Goal: Transaction & Acquisition: Download file/media

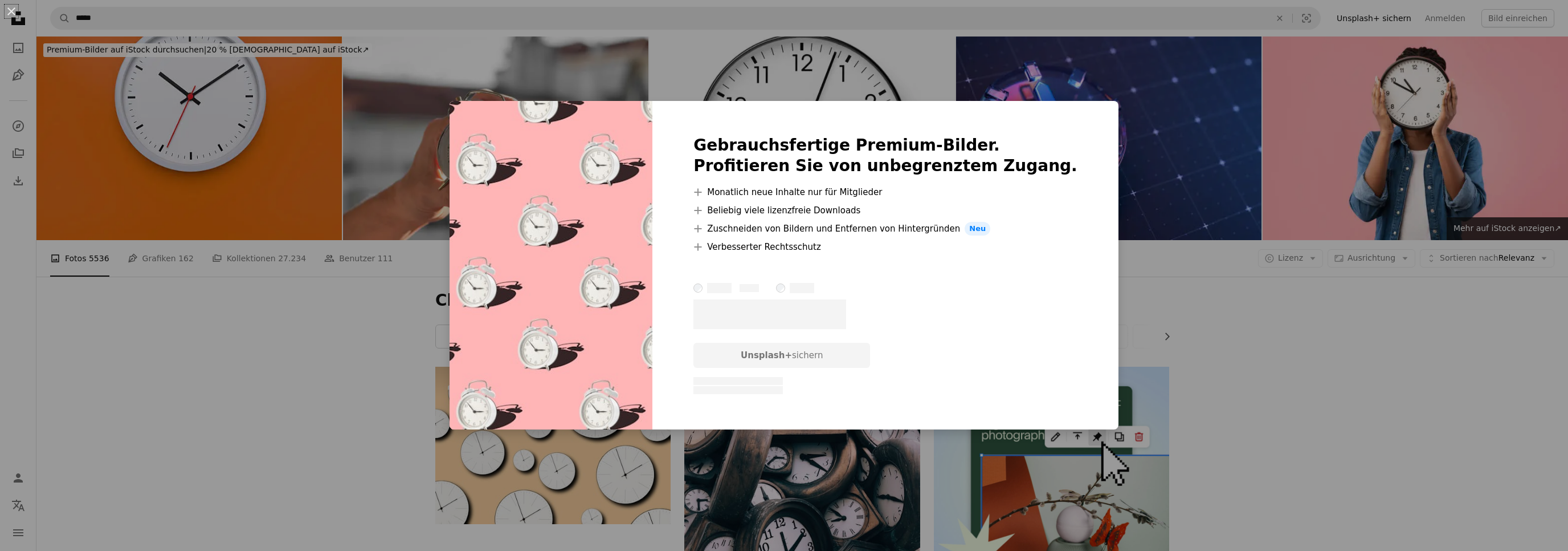
scroll to position [602, 0]
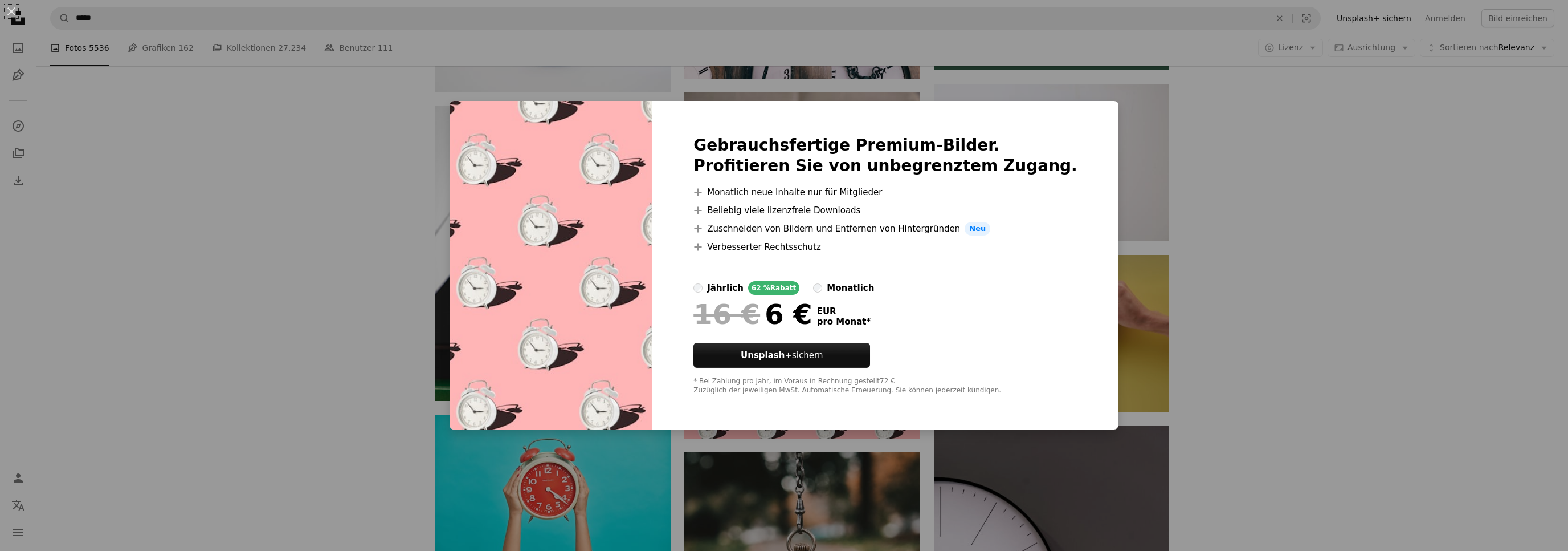
drag, startPoint x: 1529, startPoint y: 149, endPoint x: 1512, endPoint y: 151, distance: 17.1
click at [1526, 149] on div "An X shape Gebrauchsfertige Premium-Bilder. Profitieren Sie von unbegrenztem Zu…" at bounding box center [784, 275] width 1568 height 551
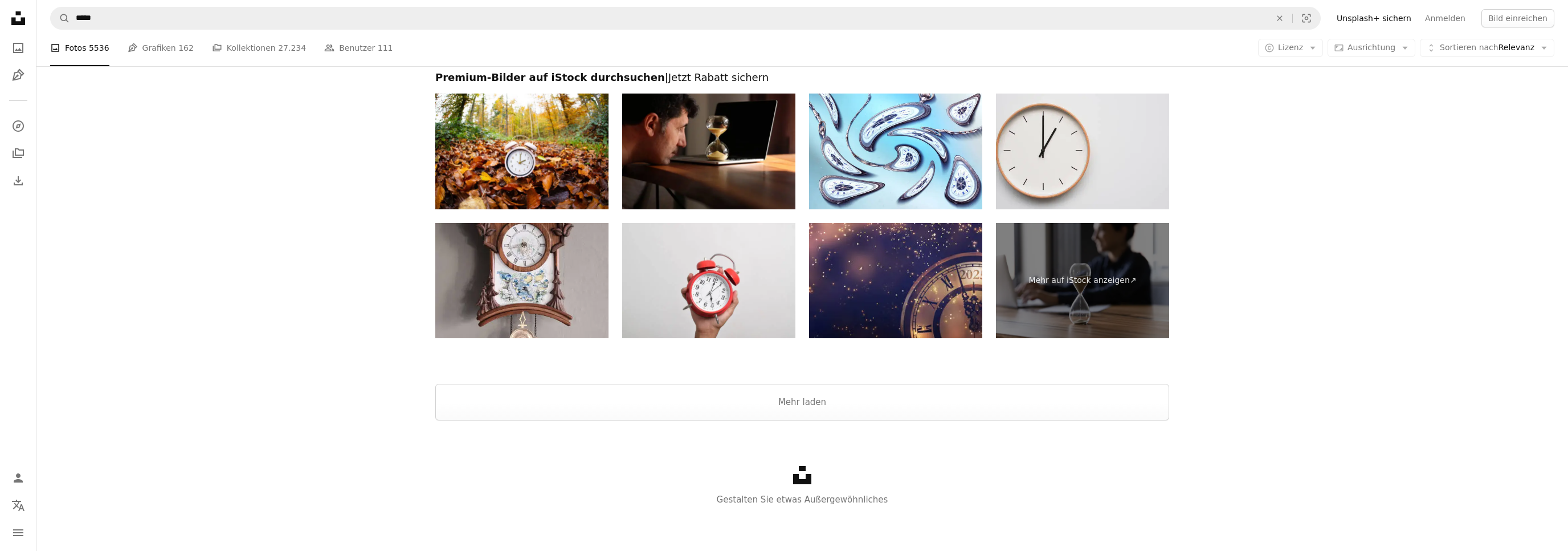
scroll to position [2324, 0]
click at [785, 413] on button "Mehr laden" at bounding box center [802, 401] width 734 height 37
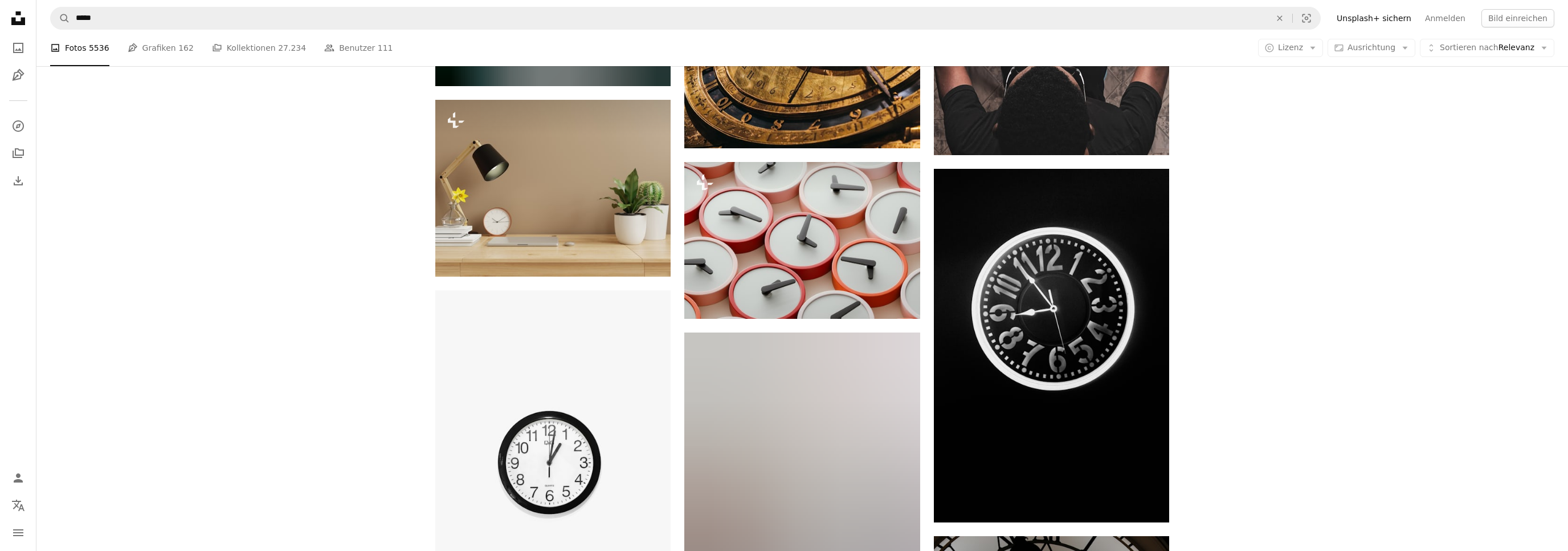
scroll to position [3243, 0]
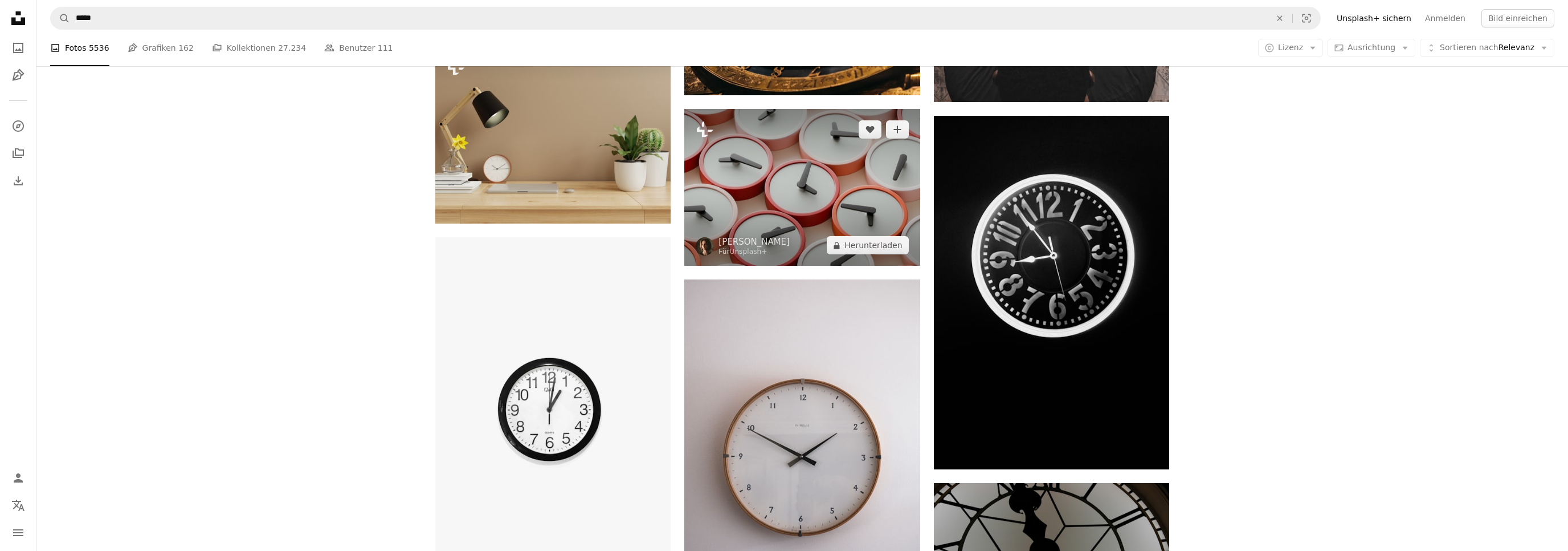
click at [784, 183] on img at bounding box center [802, 187] width 236 height 157
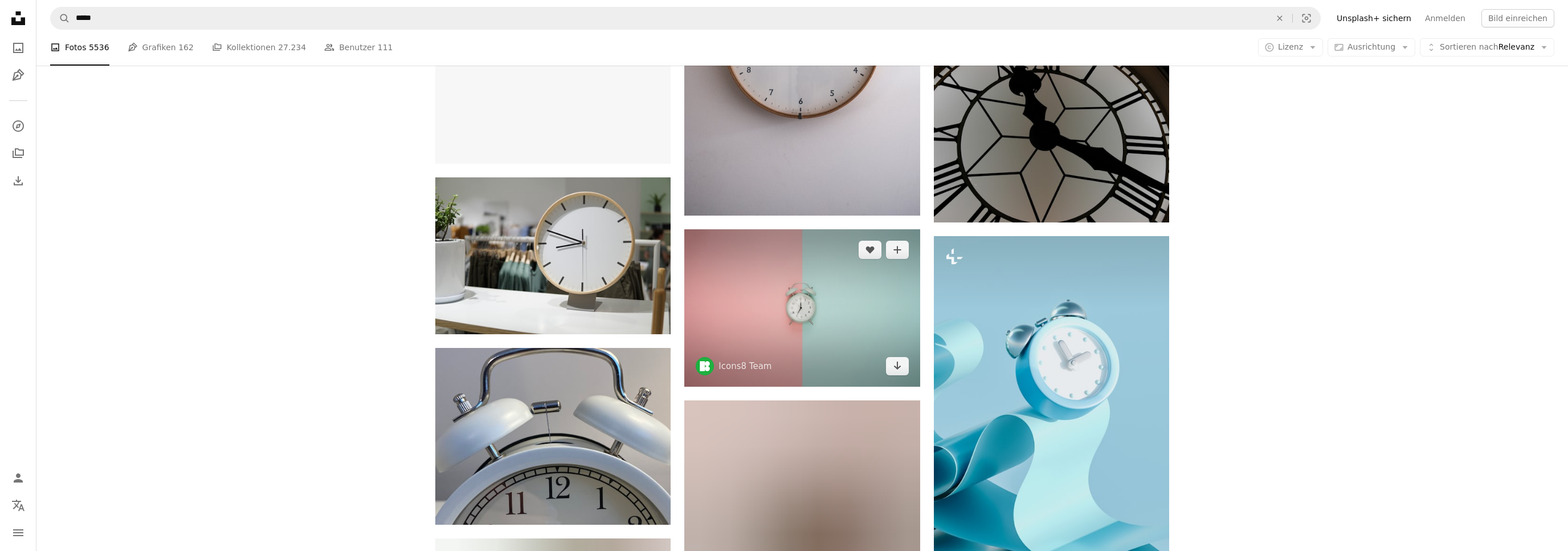
scroll to position [3724, 0]
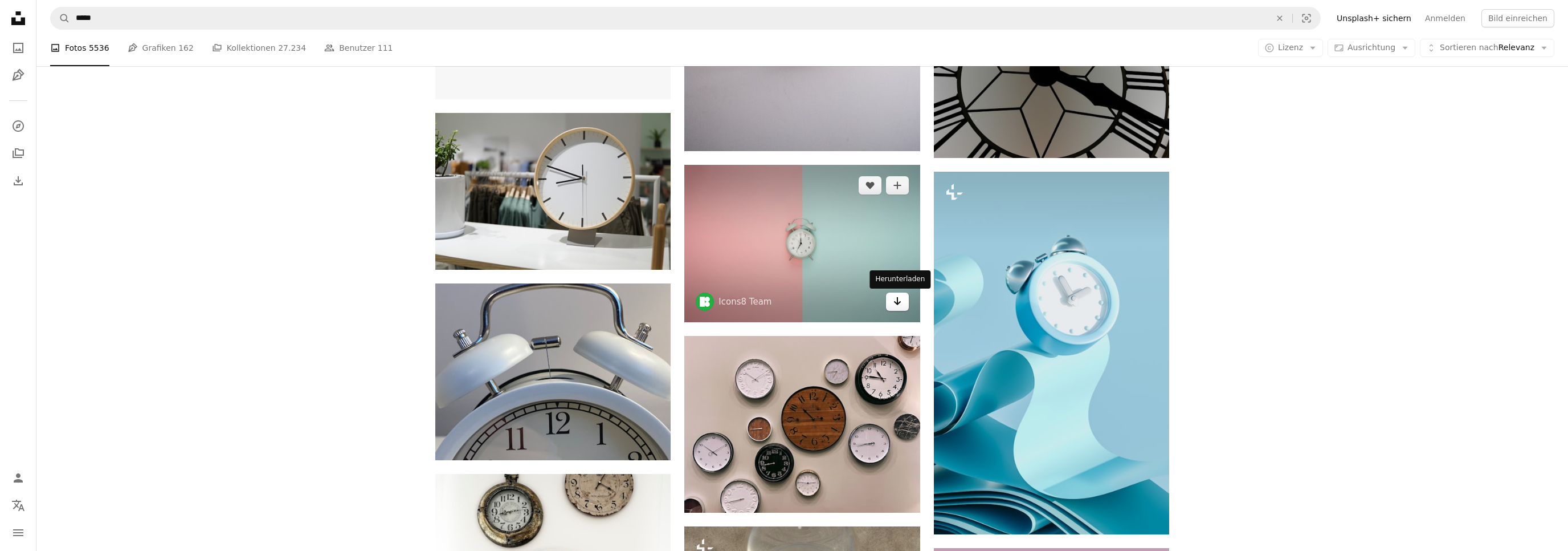
click at [892, 300] on link "Arrow pointing down" at bounding box center [898, 301] width 23 height 18
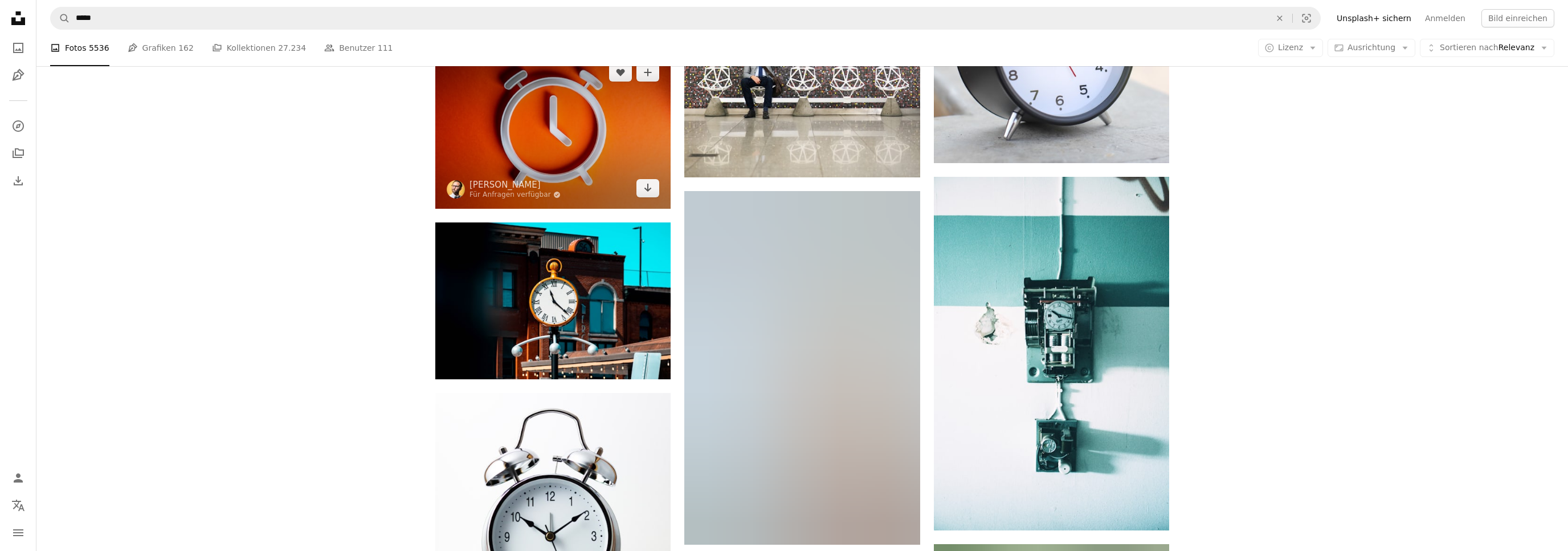
scroll to position [6795, 0]
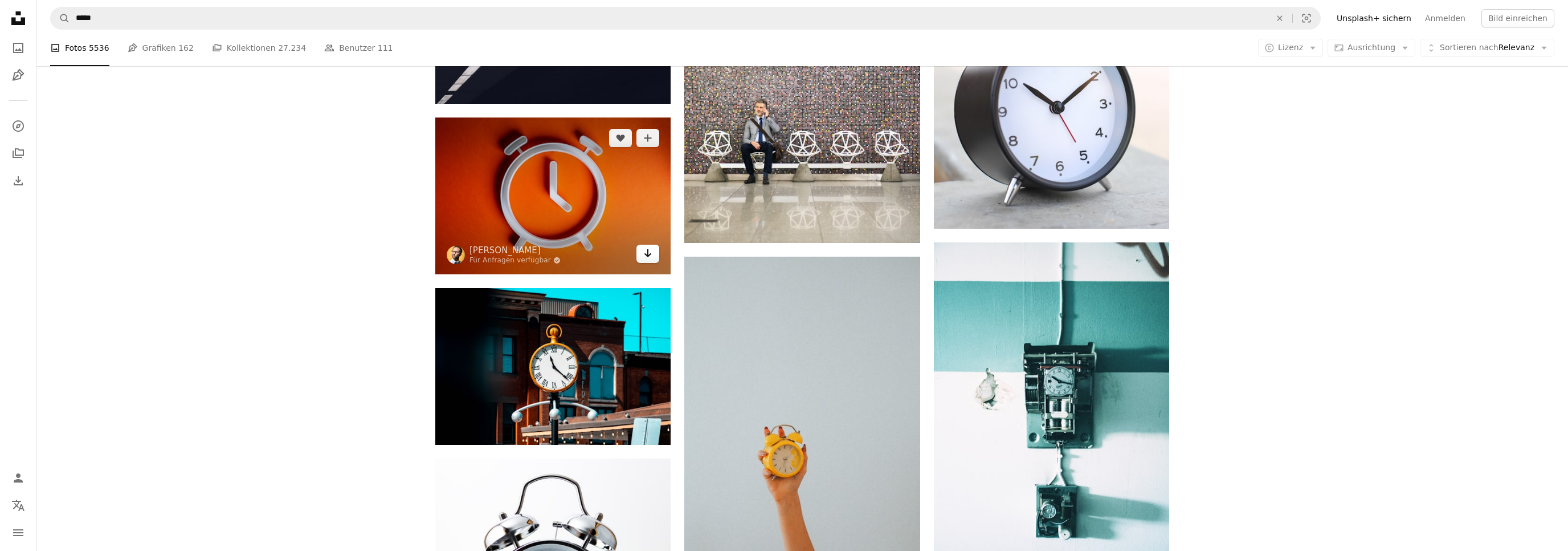
click at [654, 259] on link "Arrow pointing down" at bounding box center [648, 253] width 23 height 18
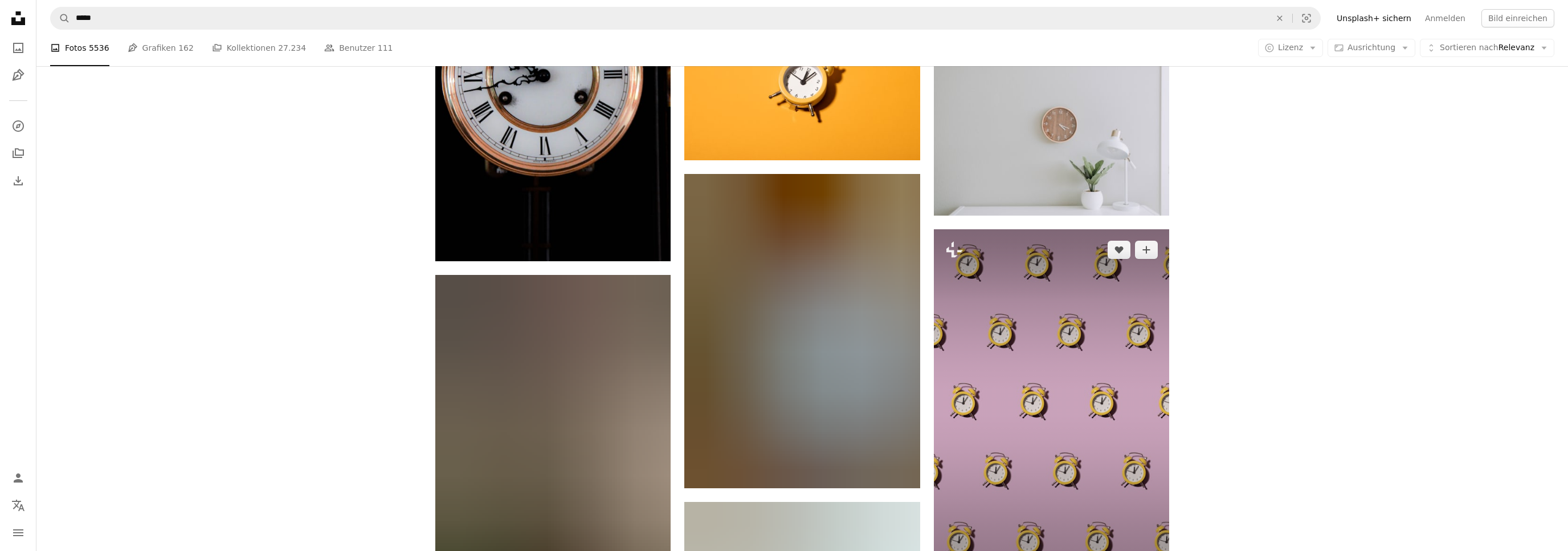
scroll to position [9323, 0]
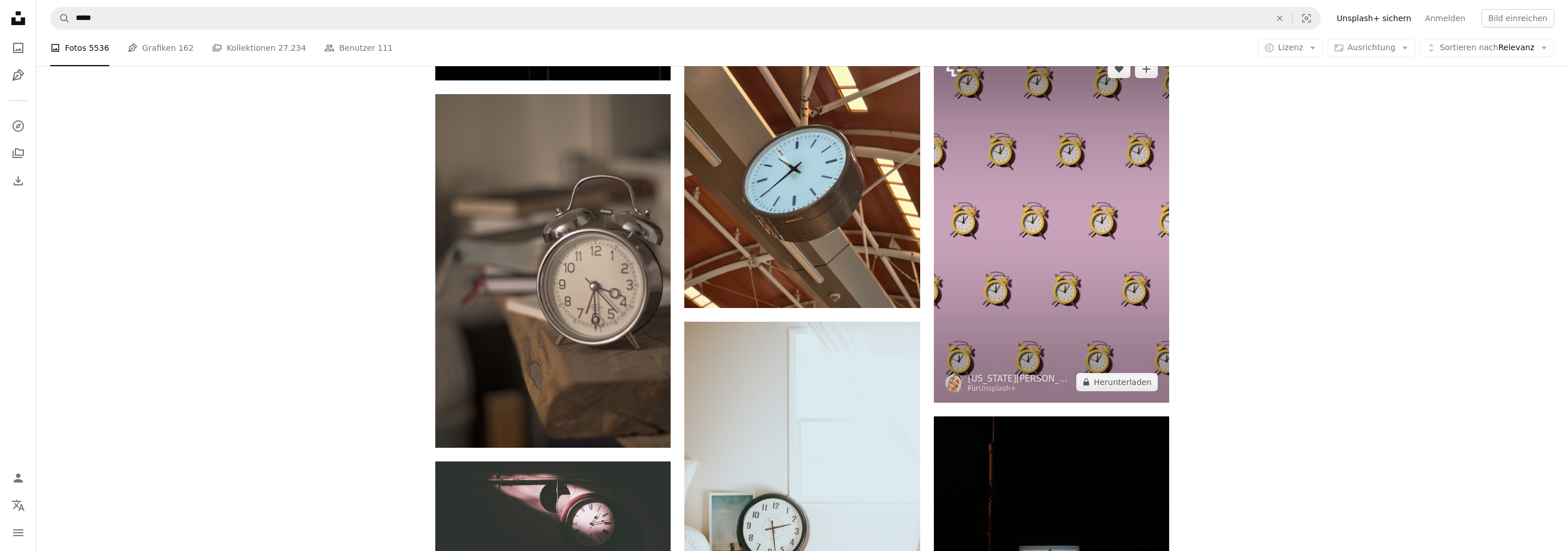
click at [1027, 262] on img at bounding box center [1052, 226] width 236 height 354
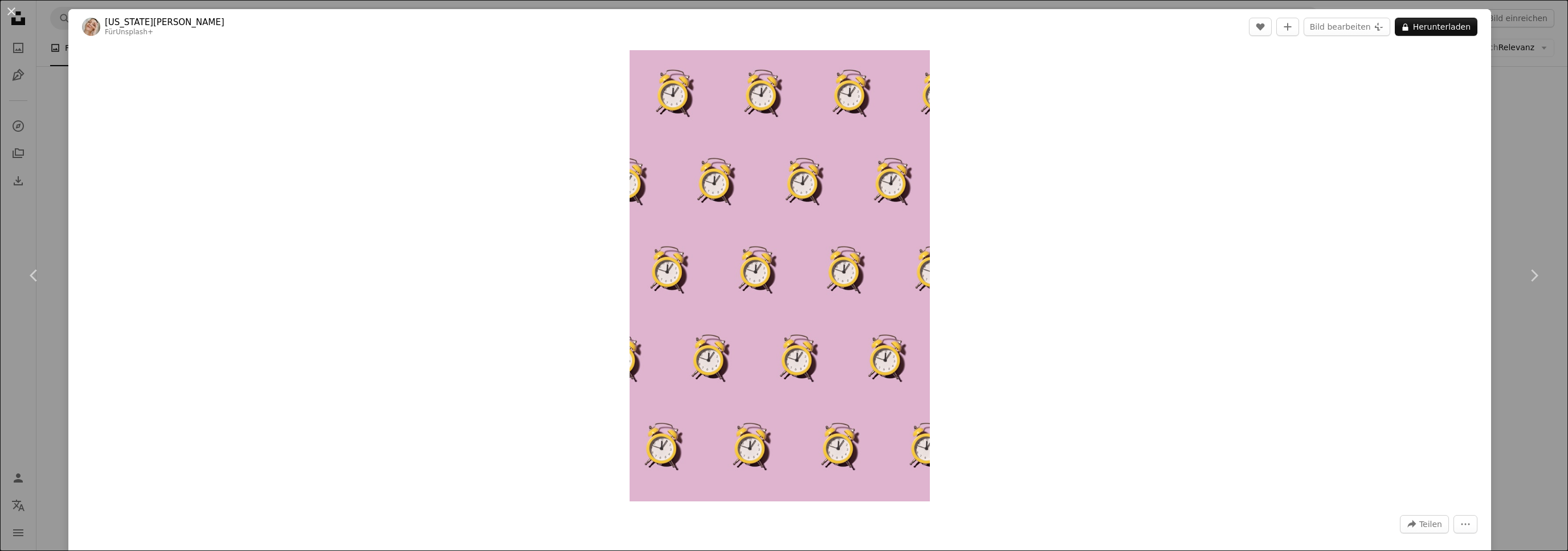
click at [1536, 181] on div "An X shape Chevron left Chevron right [US_STATE][PERSON_NAME] Für Unsplash+ A h…" at bounding box center [784, 275] width 1568 height 551
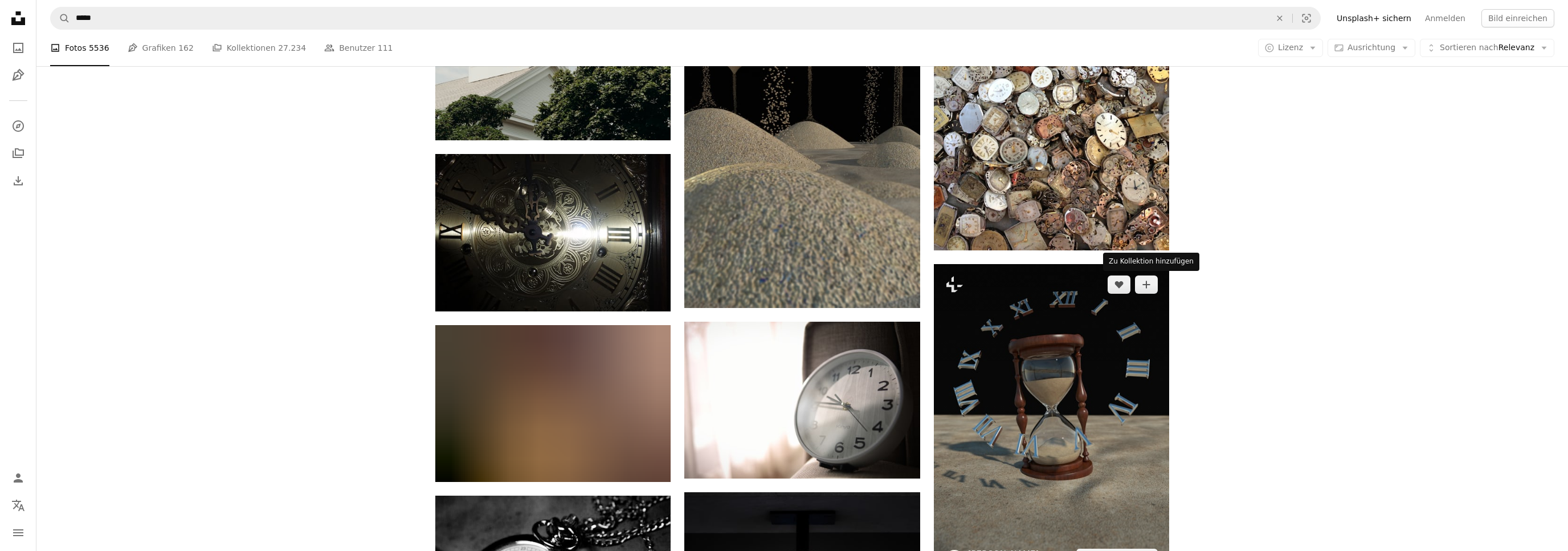
scroll to position [11009, 0]
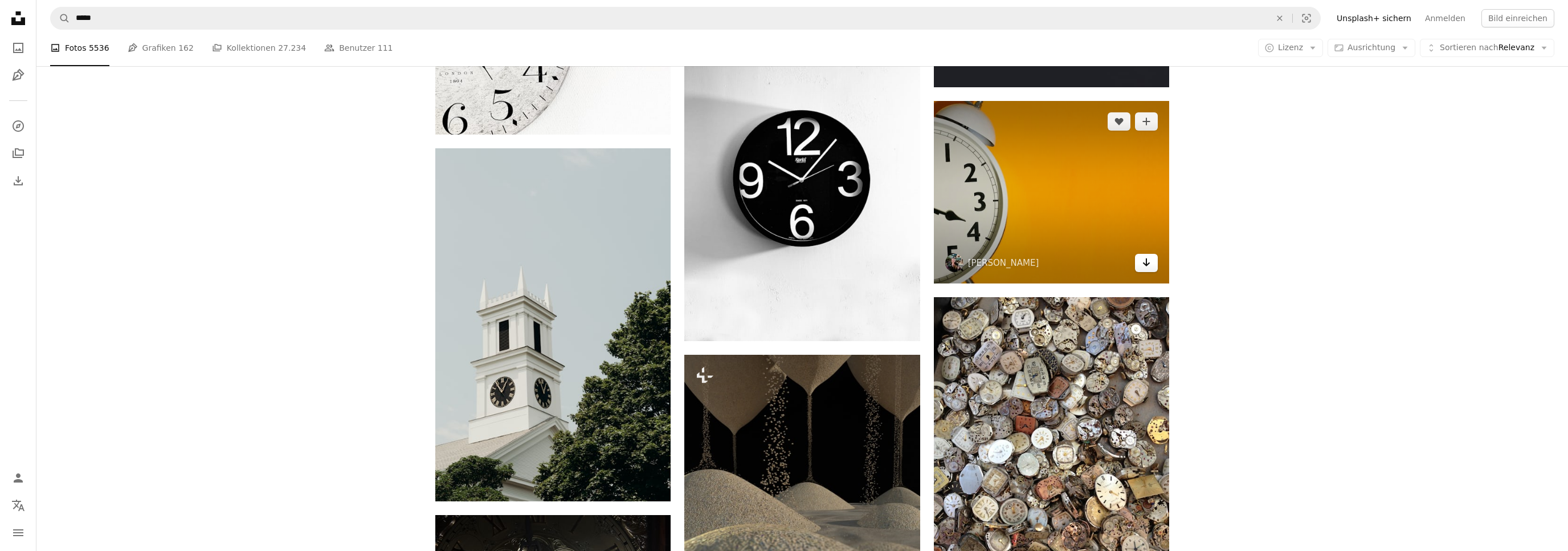
click at [1146, 264] on icon "Herunterladen" at bounding box center [1147, 262] width 7 height 8
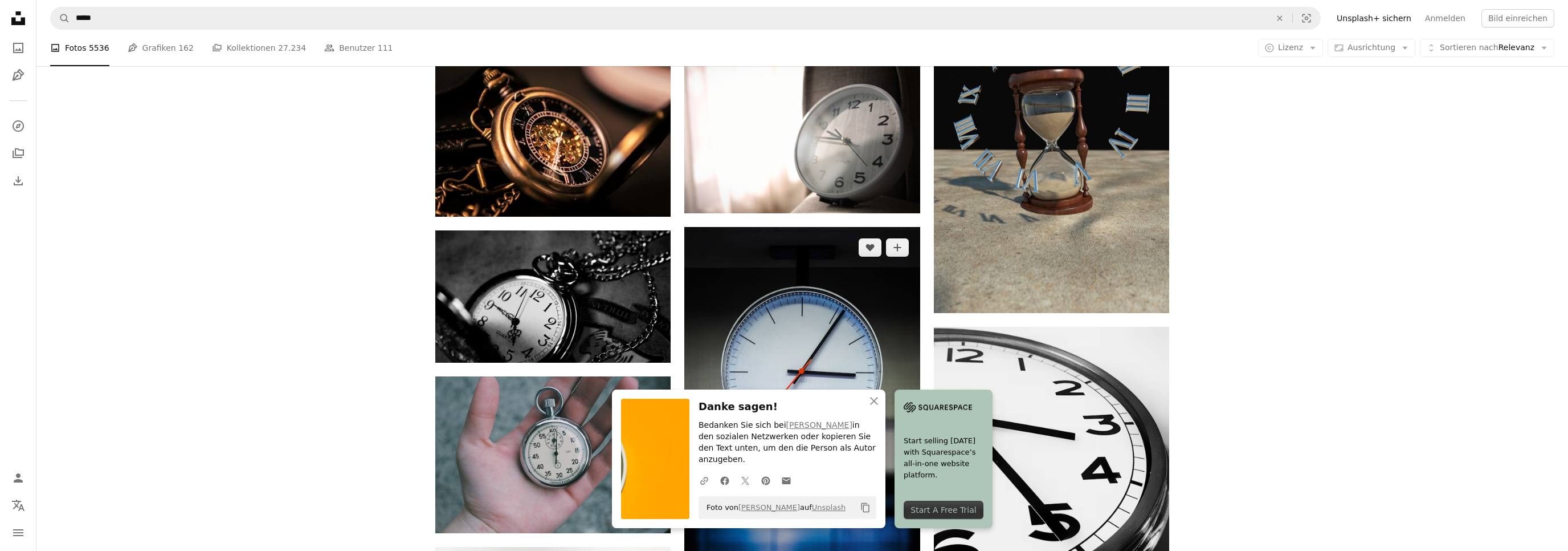
scroll to position [11671, 0]
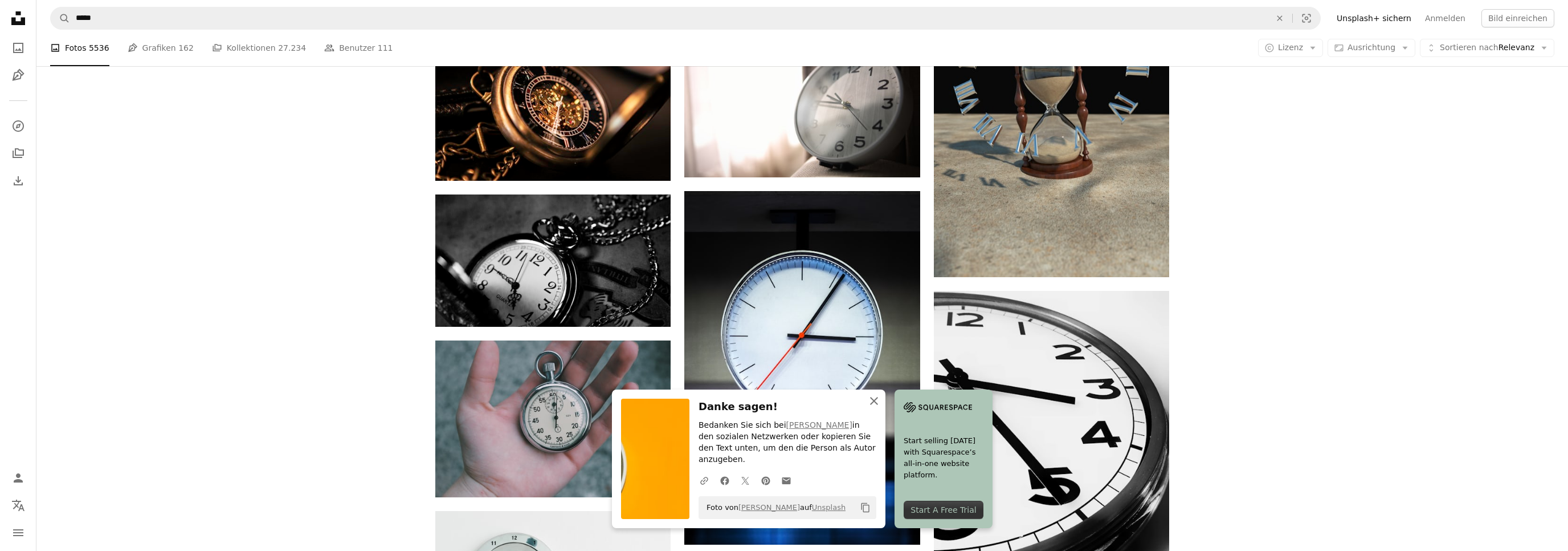
click at [877, 408] on icon "An X shape" at bounding box center [874, 401] width 14 height 14
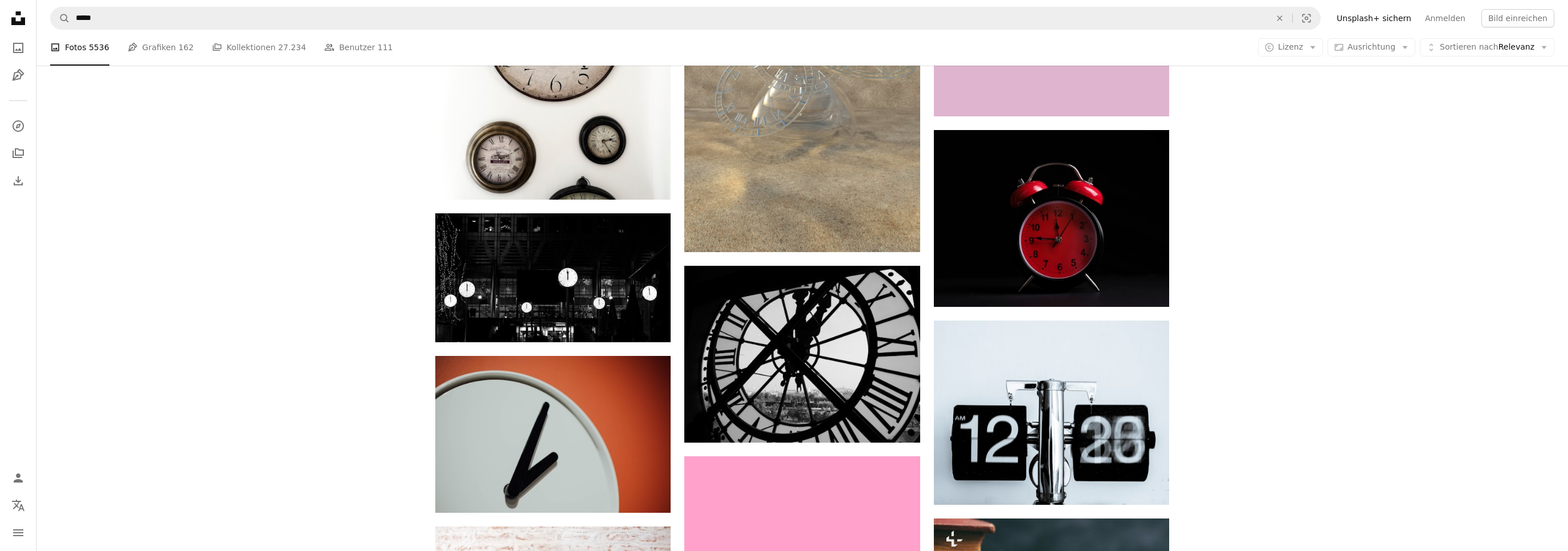
scroll to position [0, 0]
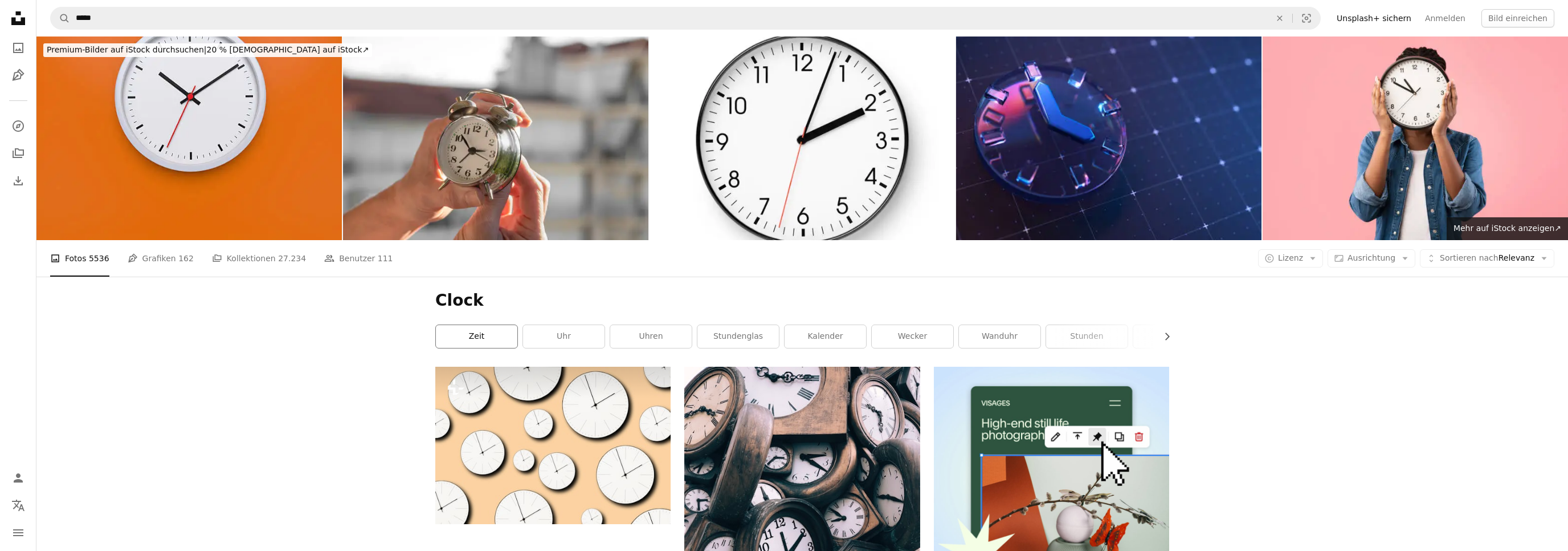
click at [493, 339] on link "Zeit" at bounding box center [477, 336] width 82 height 23
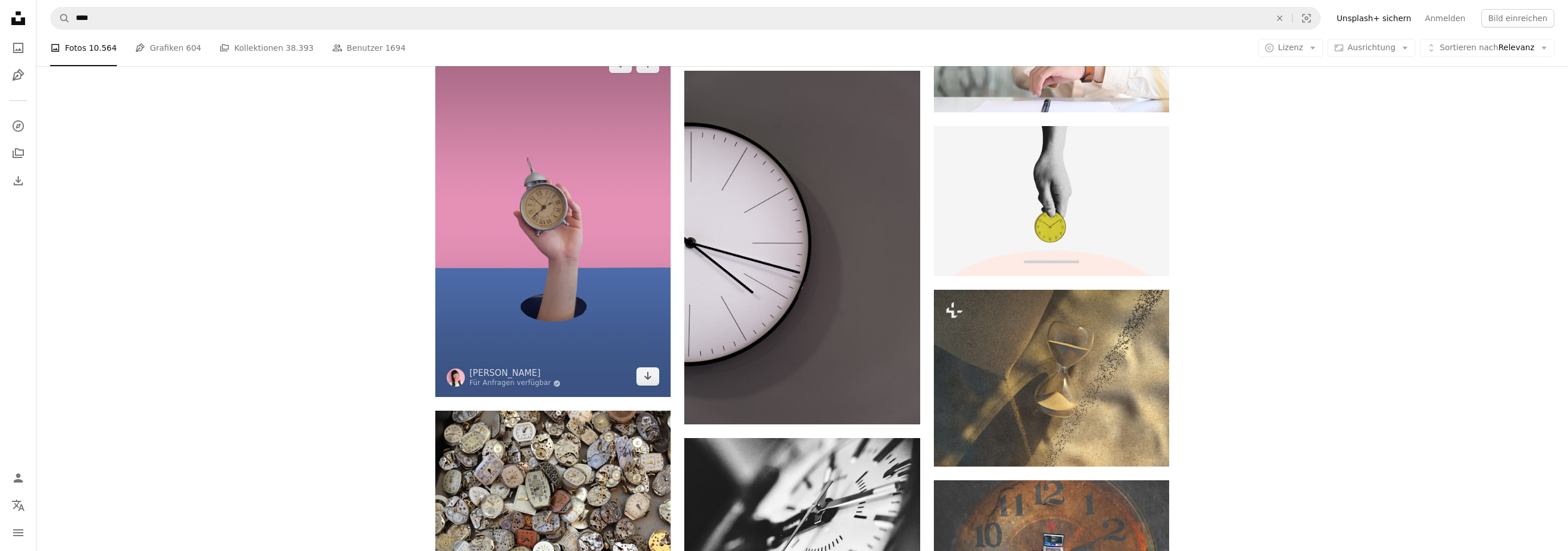
scroll to position [1505, 0]
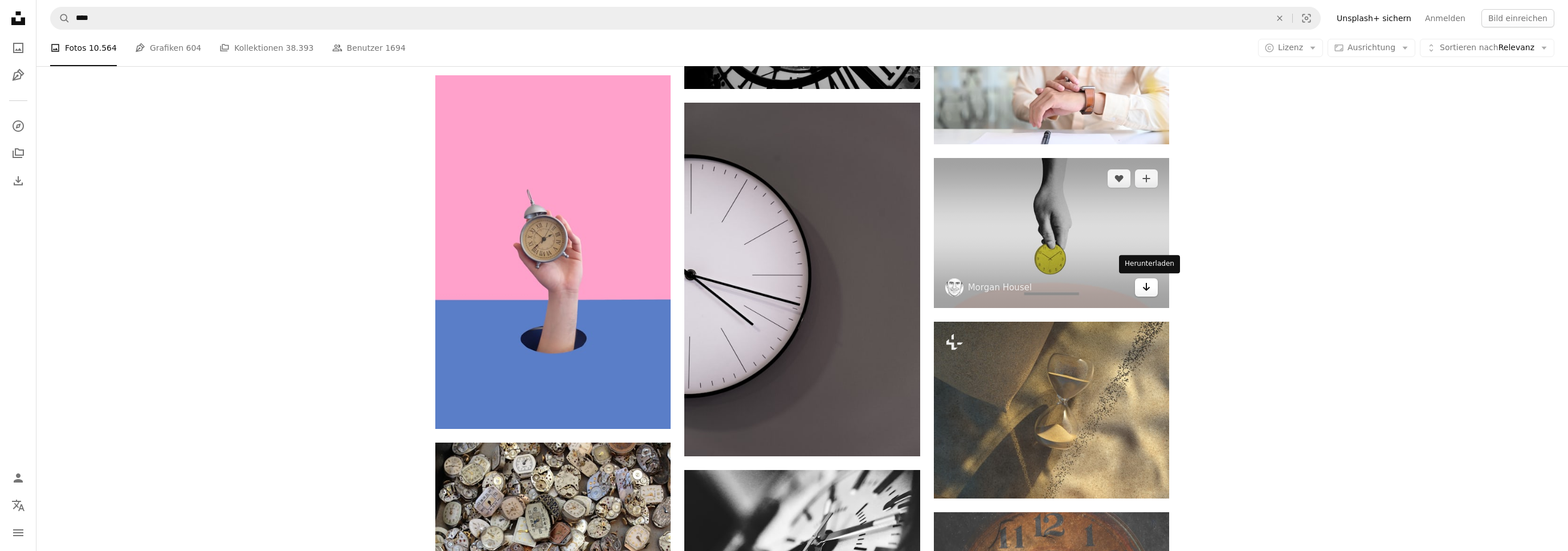
click at [1153, 282] on link "Arrow pointing down" at bounding box center [1147, 287] width 23 height 18
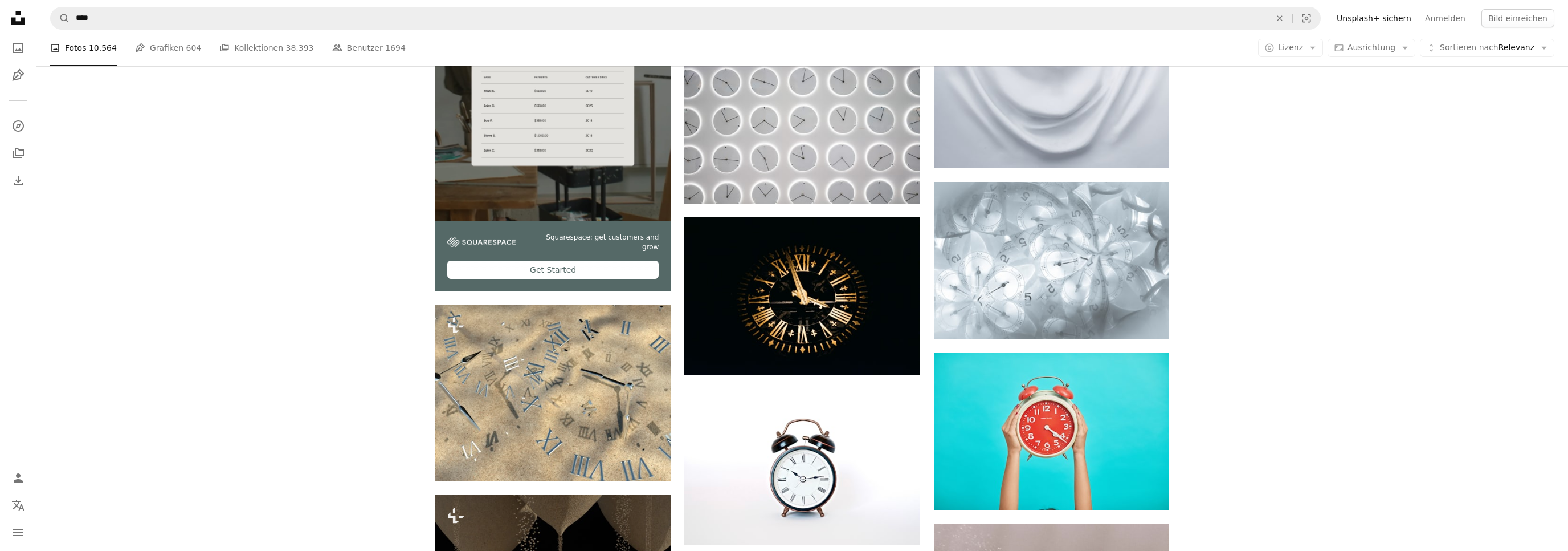
scroll to position [3070, 0]
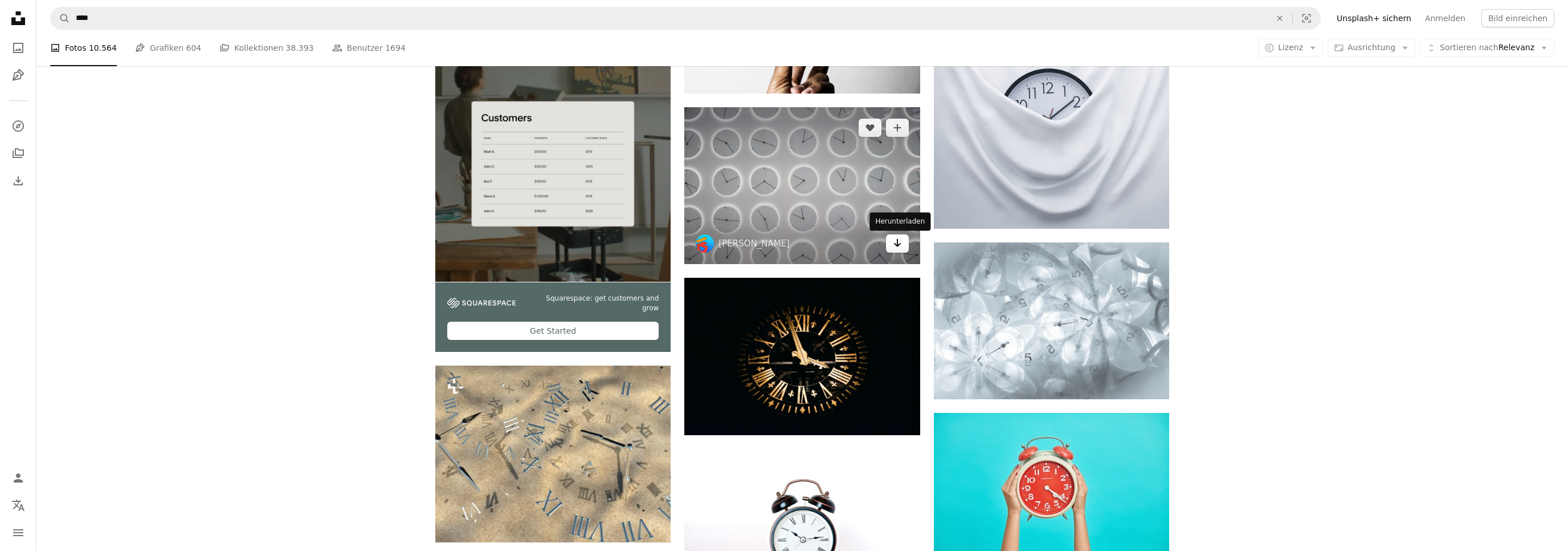
click at [899, 245] on icon "Herunterladen" at bounding box center [897, 242] width 7 height 8
